Goal: Information Seeking & Learning: Check status

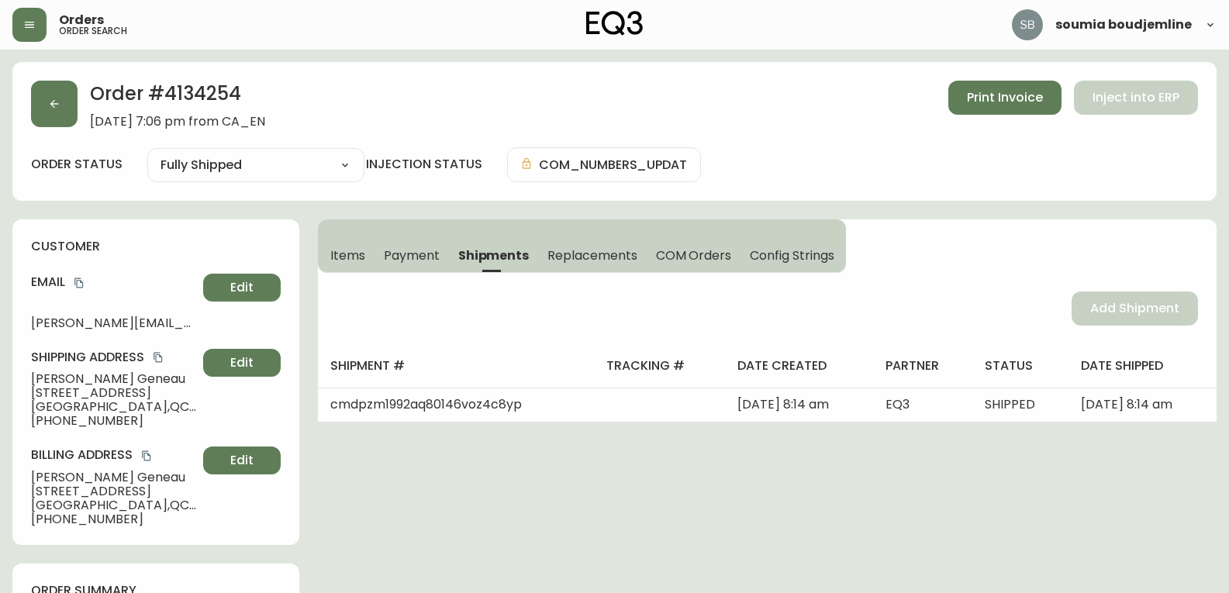
select select "FULLY_SHIPPED"
click at [22, 23] on button "button" at bounding box center [29, 25] width 34 height 34
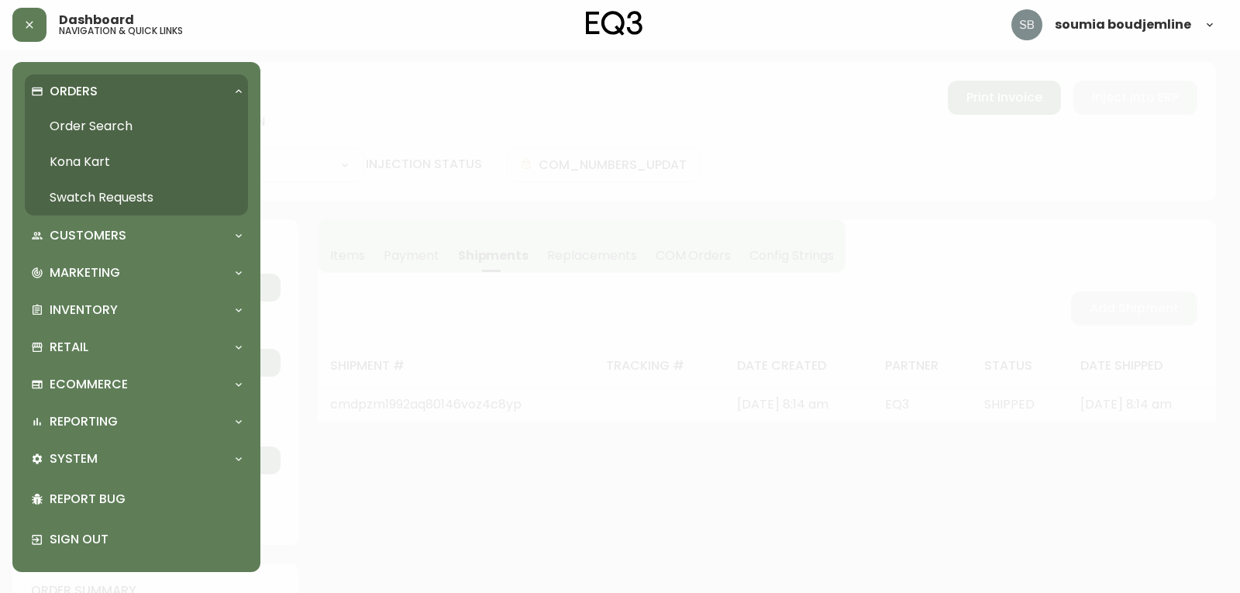
click at [98, 129] on link "Order Search" at bounding box center [136, 127] width 223 height 36
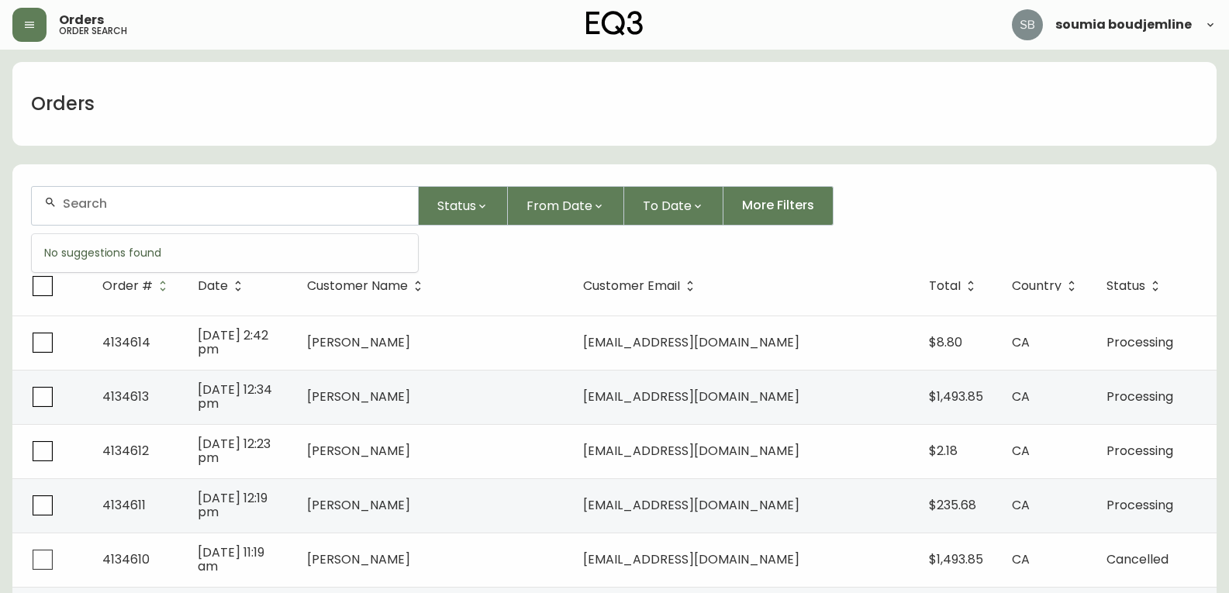
click at [96, 203] on input "text" at bounding box center [234, 203] width 343 height 15
click at [96, 204] on input "text" at bounding box center [234, 203] width 343 height 15
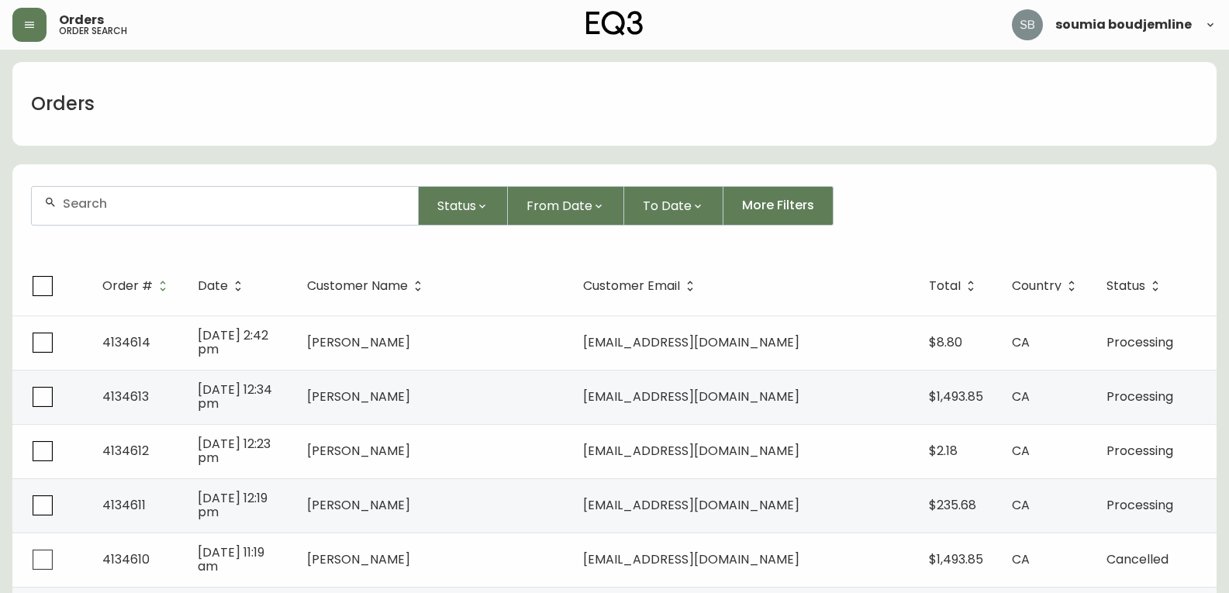
click at [96, 204] on input "text" at bounding box center [234, 203] width 343 height 15
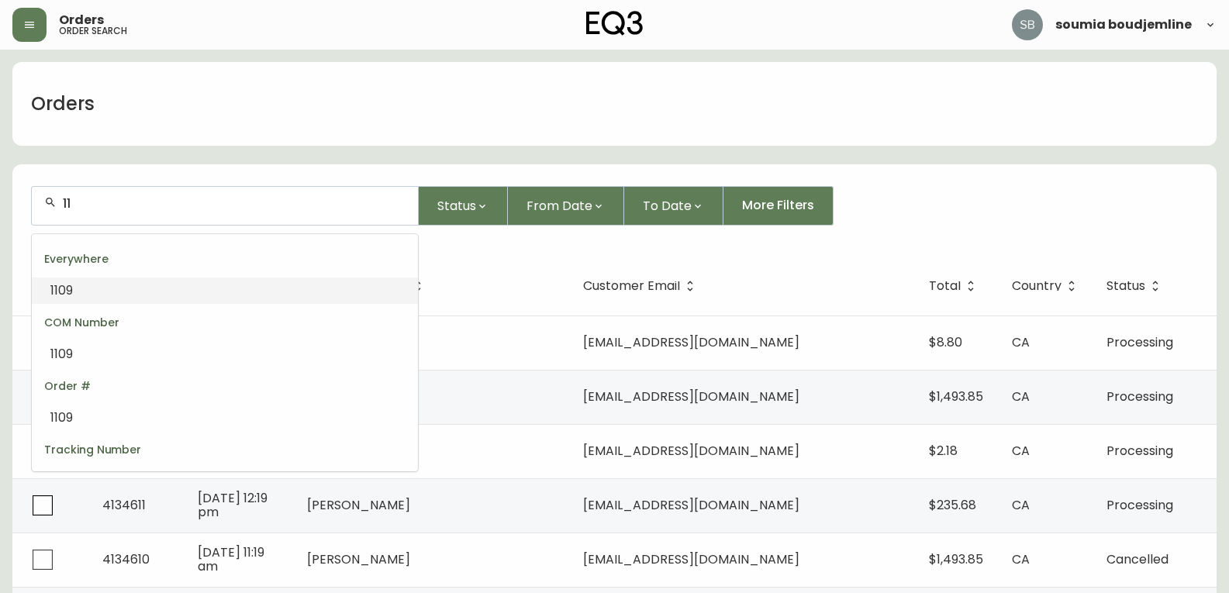
type input "1"
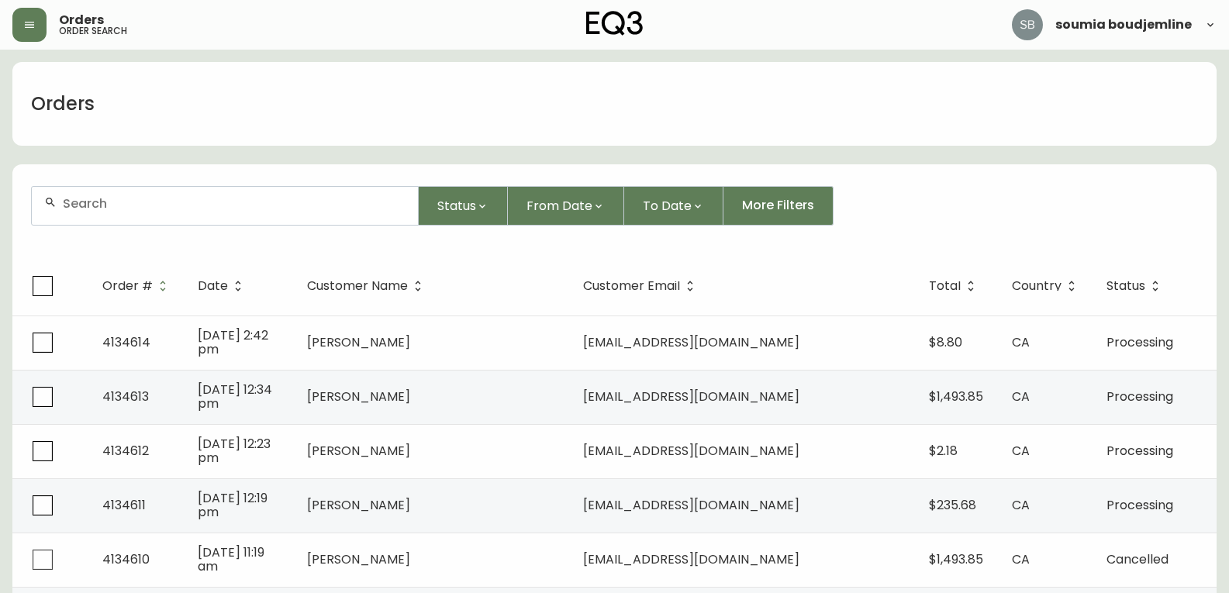
click at [95, 206] on input "text" at bounding box center [234, 203] width 343 height 15
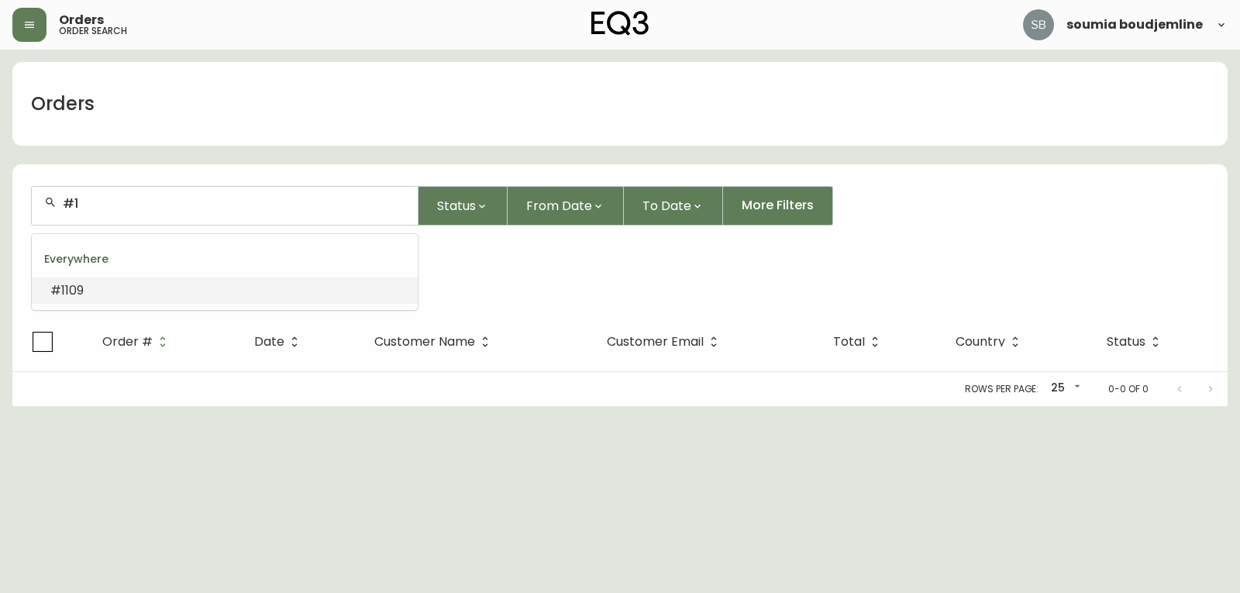
type input "#"
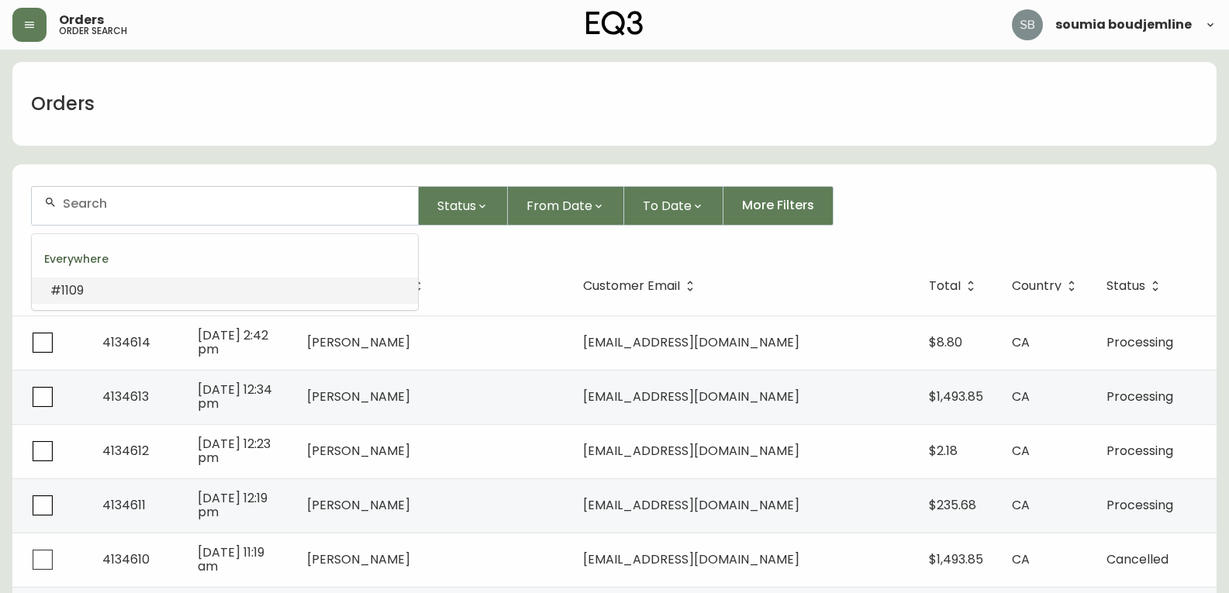
click at [176, 200] on input "text" at bounding box center [234, 203] width 343 height 15
click at [140, 198] on input "text" at bounding box center [234, 203] width 343 height 15
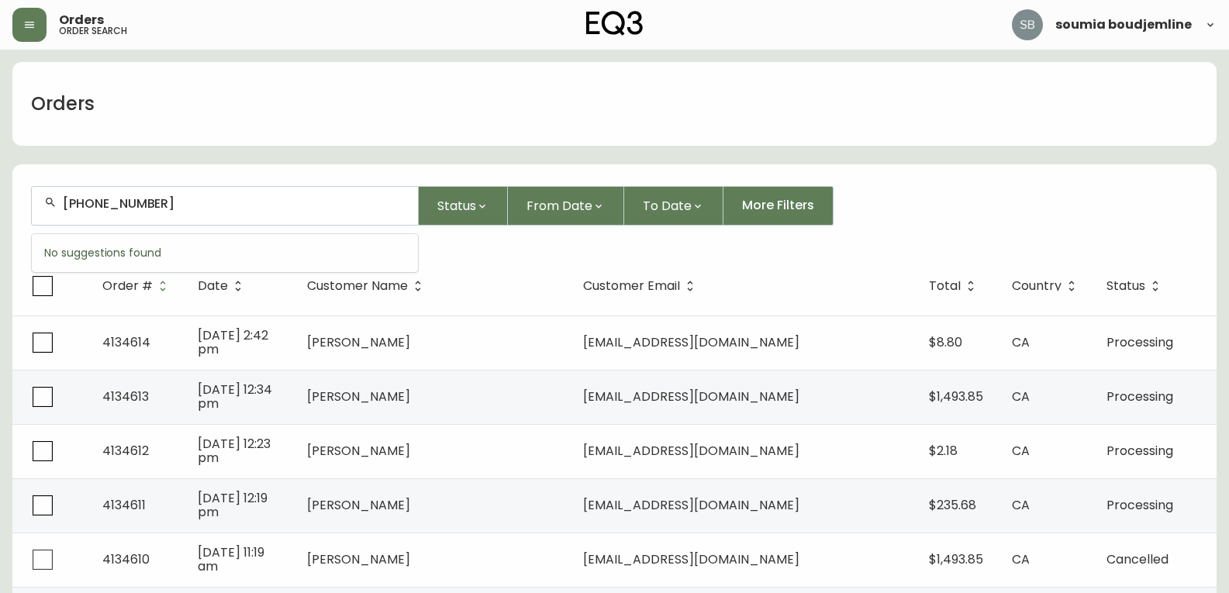
type input "450-559-3745"
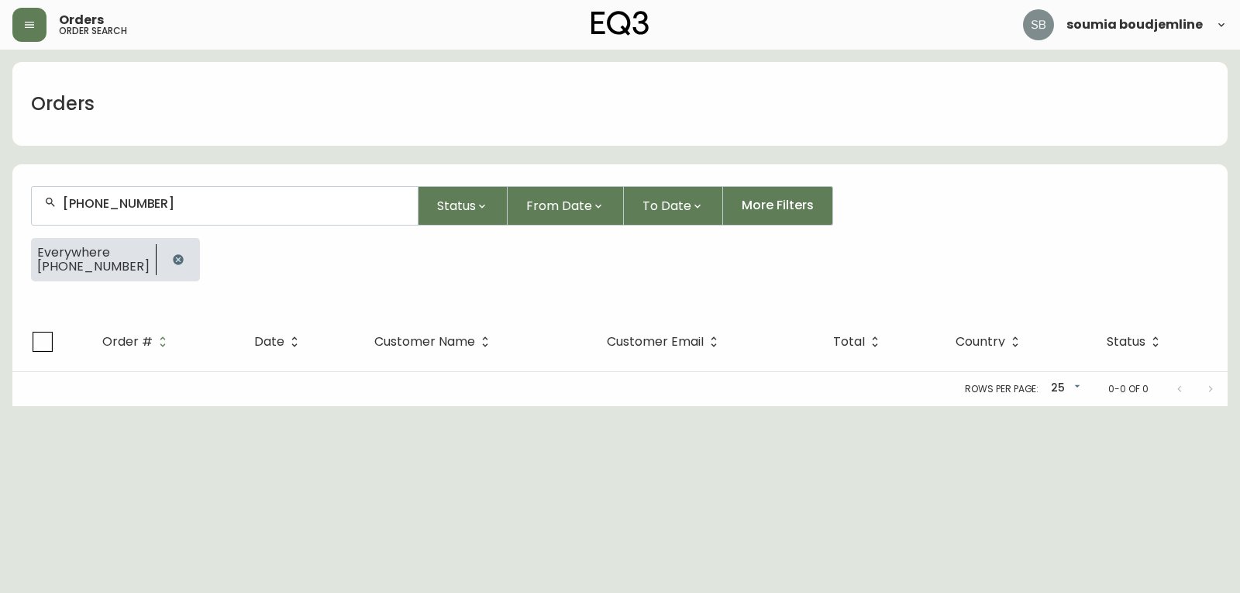
click at [55, 406] on html "Orders order search soumia boudjemline Orders 450-559-3745 Status From Date To …" at bounding box center [620, 203] width 1240 height 406
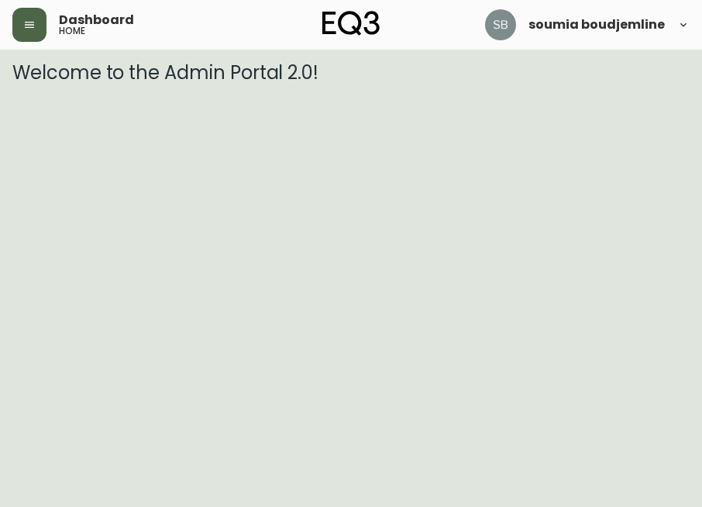
click at [26, 29] on icon "button" at bounding box center [29, 25] width 12 height 12
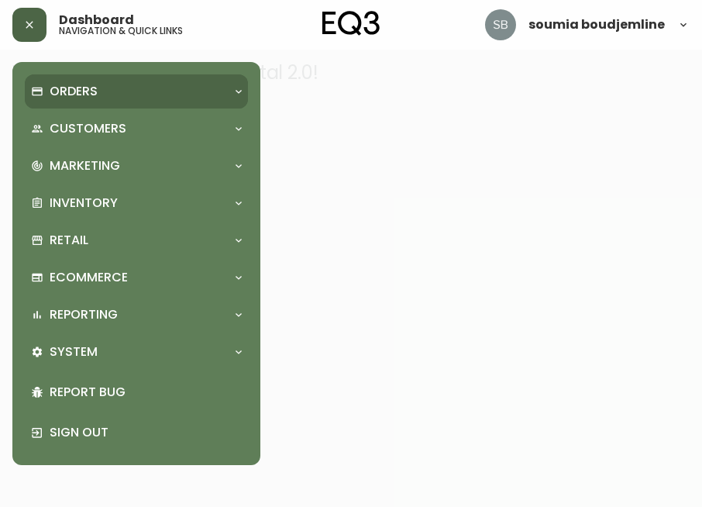
click at [88, 91] on p "Orders" at bounding box center [74, 91] width 48 height 17
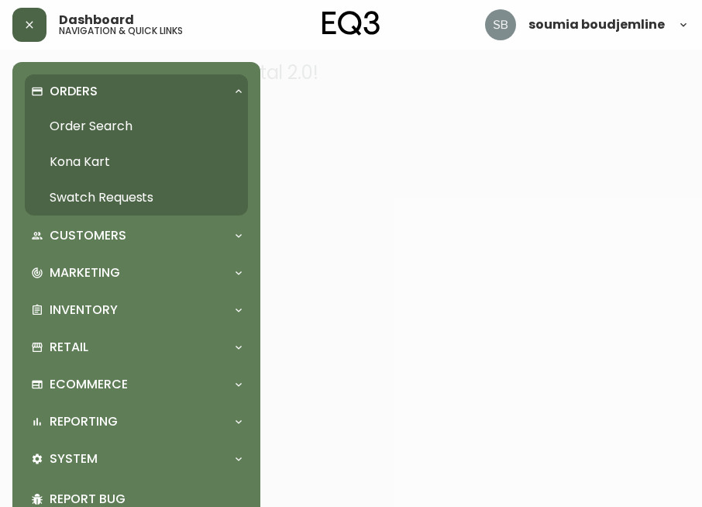
click at [118, 127] on link "Order Search" at bounding box center [136, 127] width 223 height 36
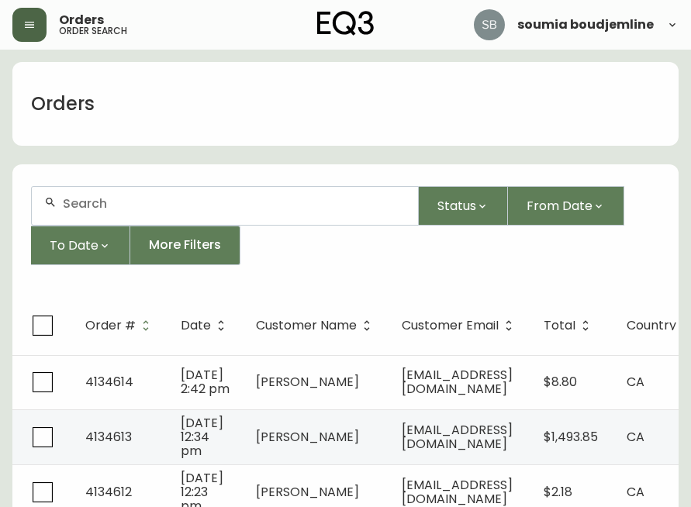
click at [125, 202] on input "text" at bounding box center [234, 203] width 343 height 15
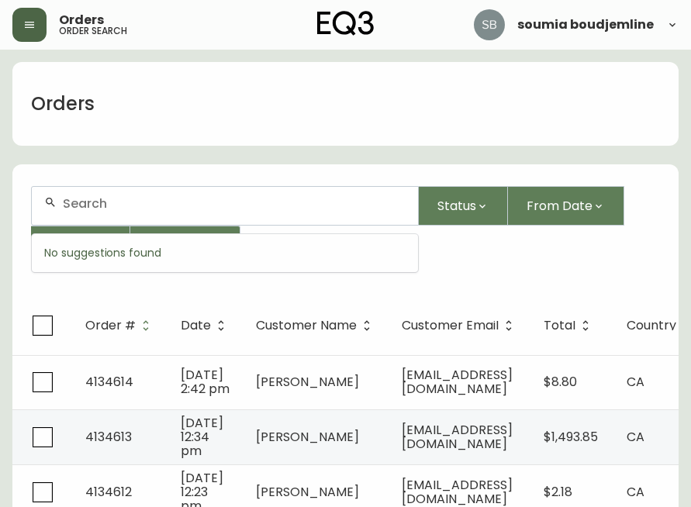
paste input "[PERSON_NAME]"
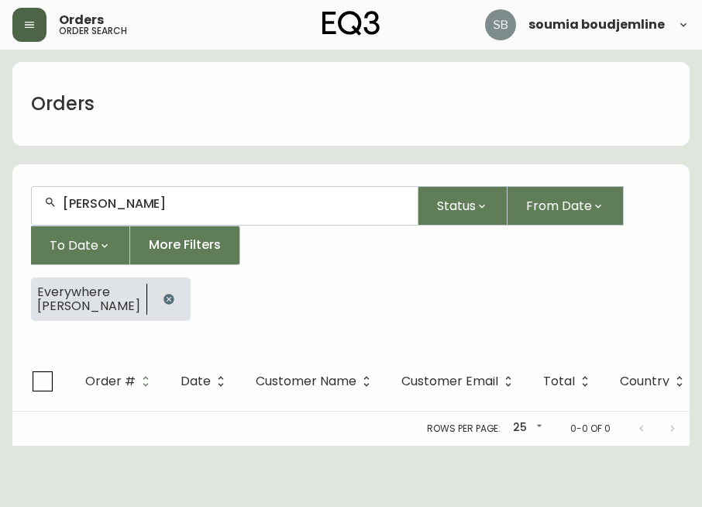
click at [19, 33] on button "button" at bounding box center [29, 25] width 34 height 34
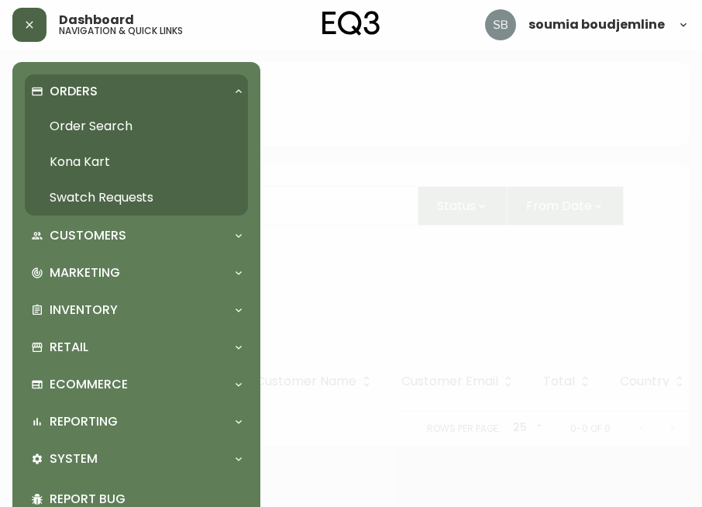
click at [114, 116] on link "Order Search" at bounding box center [136, 127] width 223 height 36
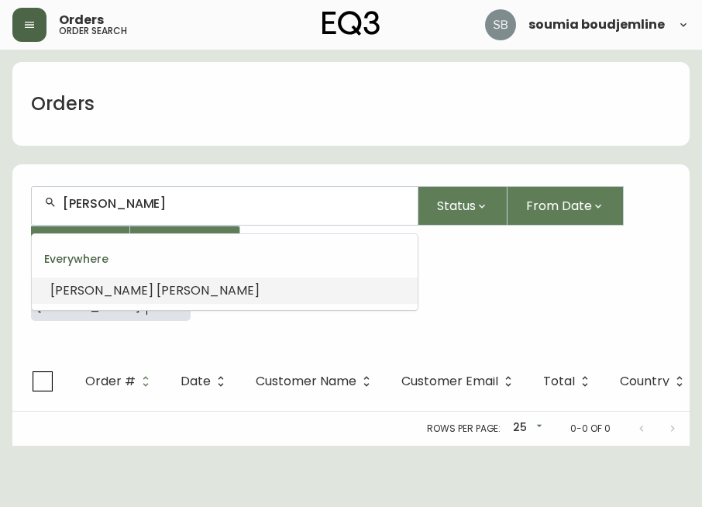
drag, startPoint x: 166, startPoint y: 206, endPoint x: 55, endPoint y: 205, distance: 110.9
click at [55, 205] on div "[PERSON_NAME]" at bounding box center [225, 206] width 386 height 38
paste input "[PERSON_NAME][EMAIL_ADDRESS][PERSON_NAME][DOMAIN_NAME]"
type input "[PERSON_NAME][EMAIL_ADDRESS][PERSON_NAME][DOMAIN_NAME]"
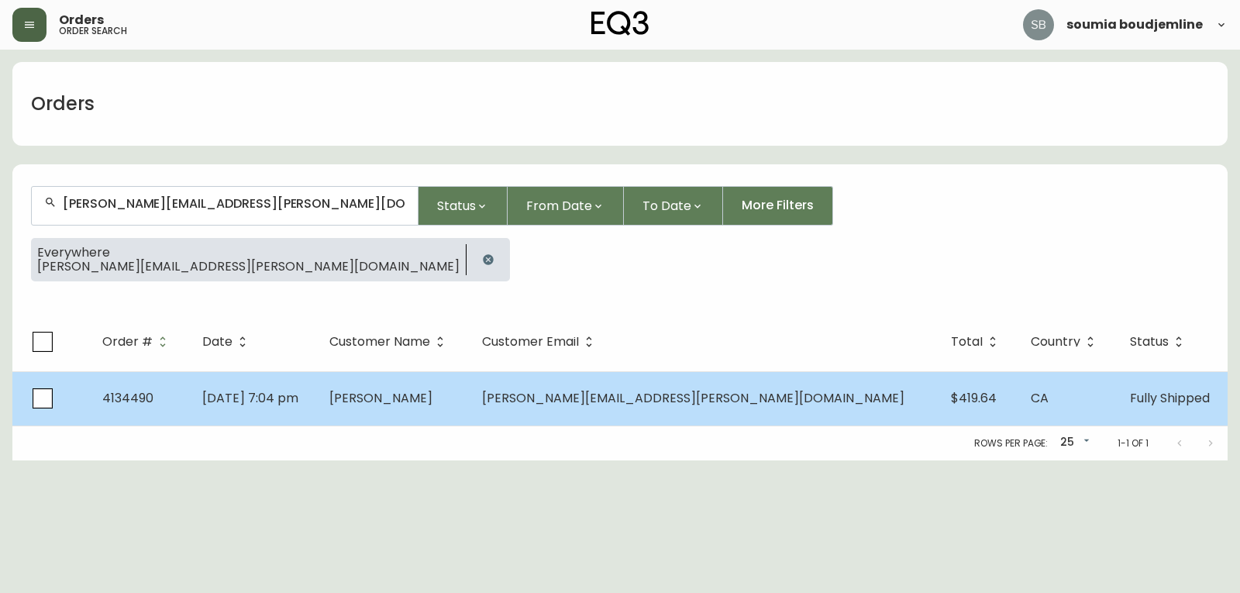
type input "[PERSON_NAME][EMAIL_ADDRESS][PERSON_NAME][DOMAIN_NAME]"
click at [691, 403] on span "[PERSON_NAME][EMAIL_ADDRESS][PERSON_NAME][DOMAIN_NAME]" at bounding box center [693, 398] width 422 height 18
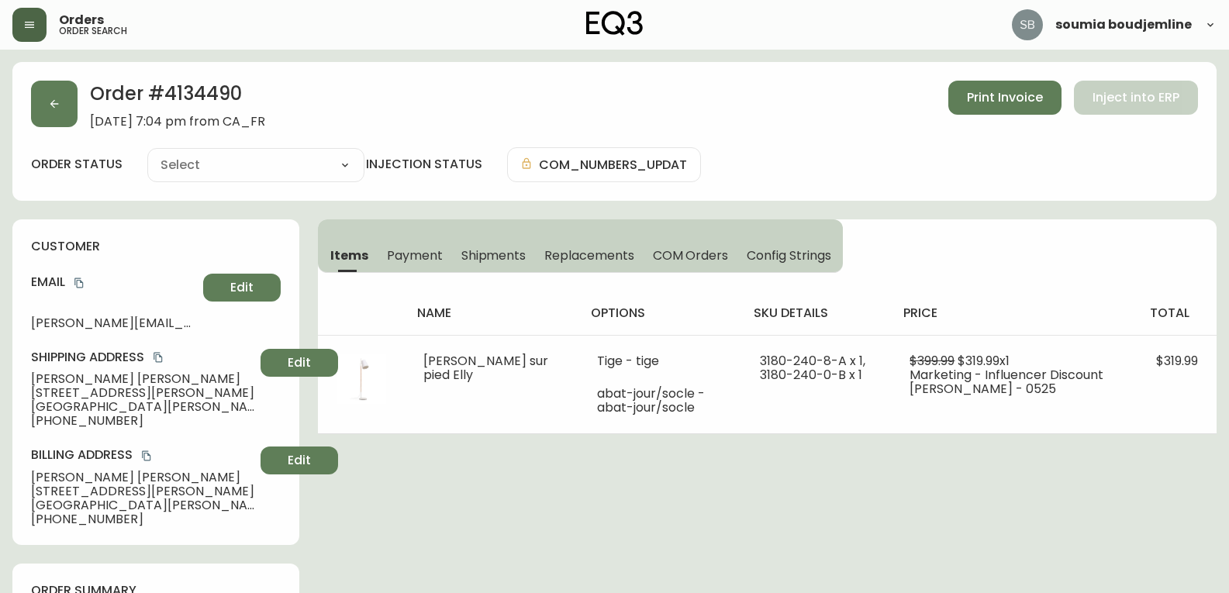
type input "Fully Shipped"
select select "FULLY_SHIPPED"
click at [421, 257] on span "Payment" at bounding box center [415, 255] width 56 height 16
